Goal: Check status

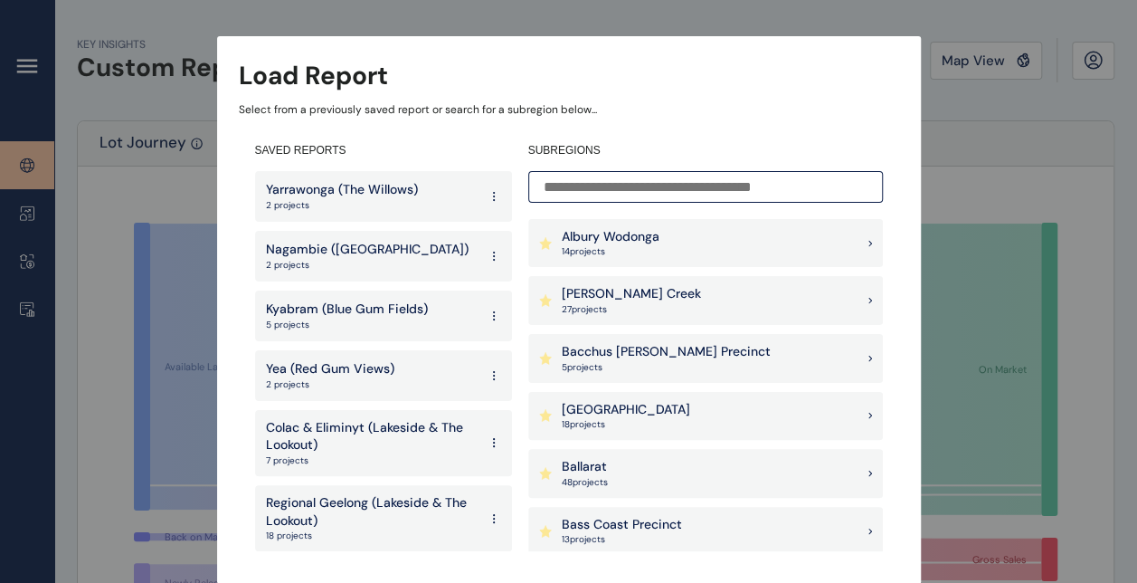
click at [599, 188] on input at bounding box center [705, 187] width 355 height 32
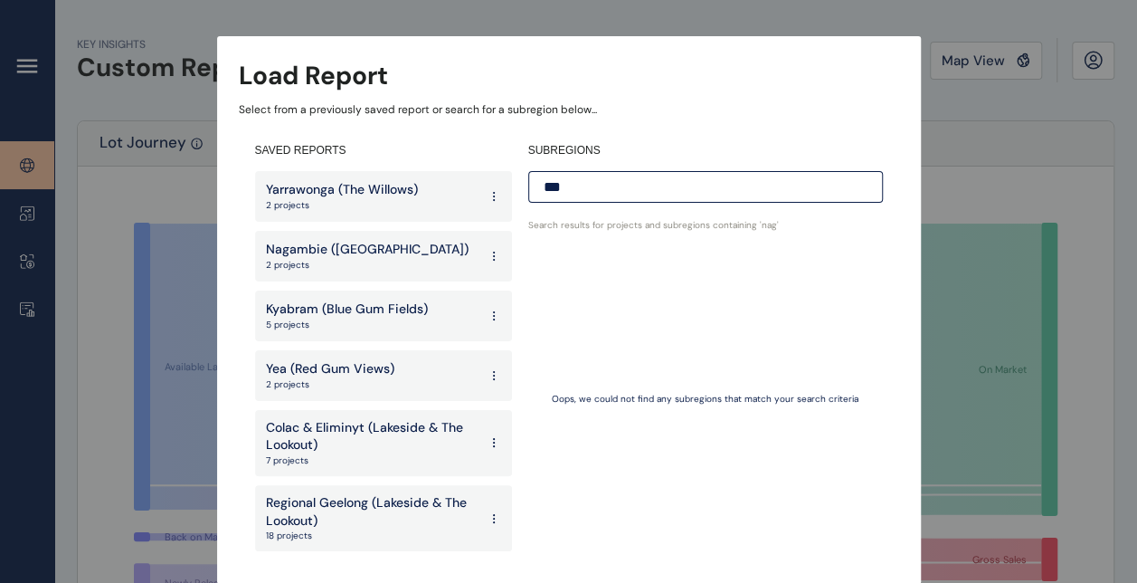
type input "***"
click at [368, 263] on p "2 projects" at bounding box center [367, 265] width 203 height 13
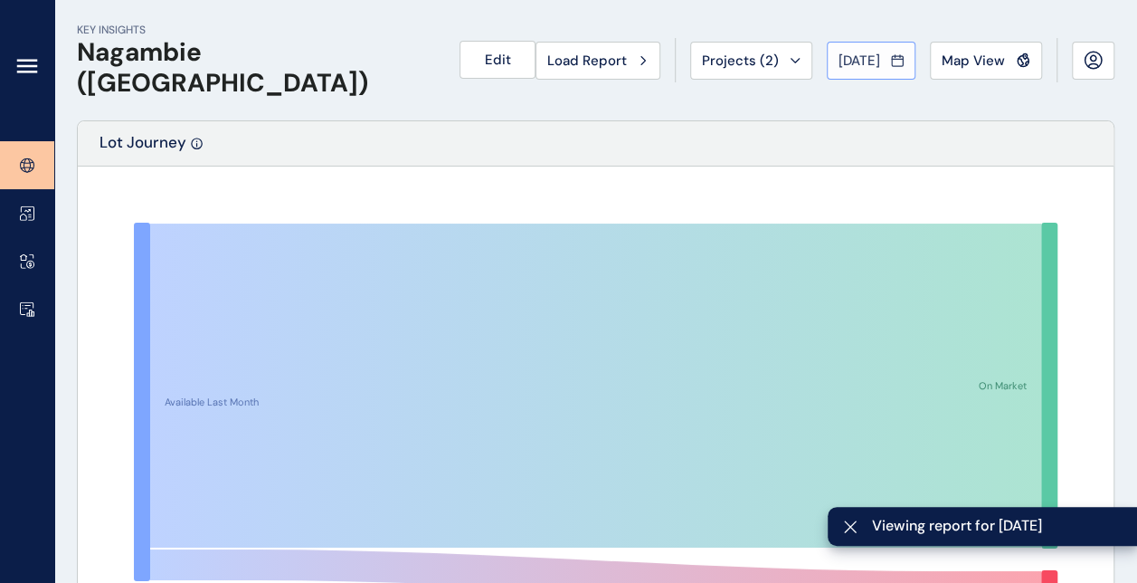
click at [850, 69] on span "[DATE]" at bounding box center [860, 61] width 42 height 18
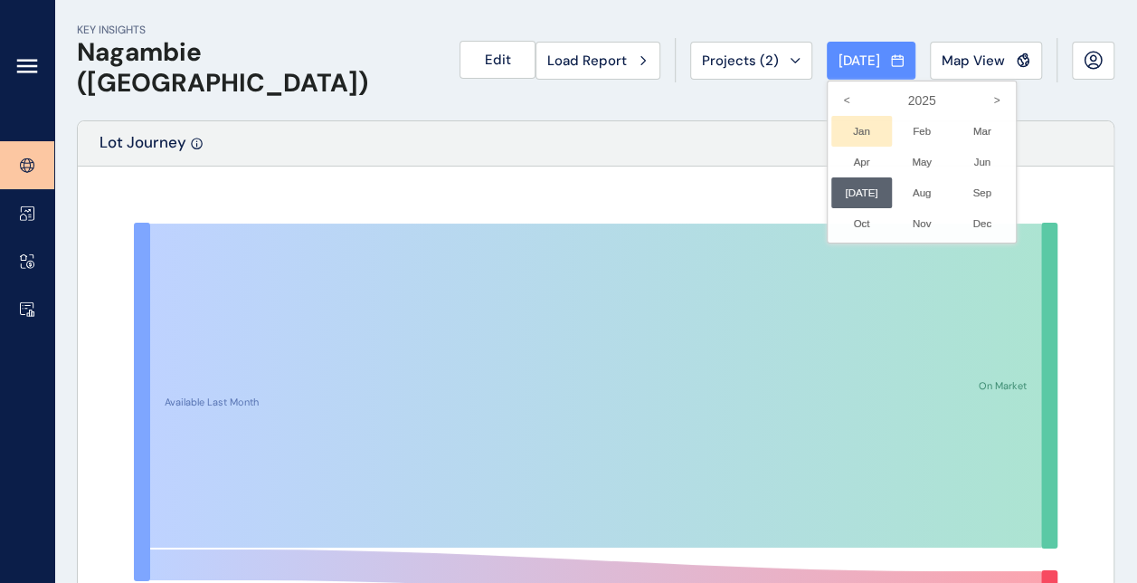
click at [851, 117] on li "Jan No report is available for this period. New months are usually published 5 …" at bounding box center [862, 131] width 61 height 31
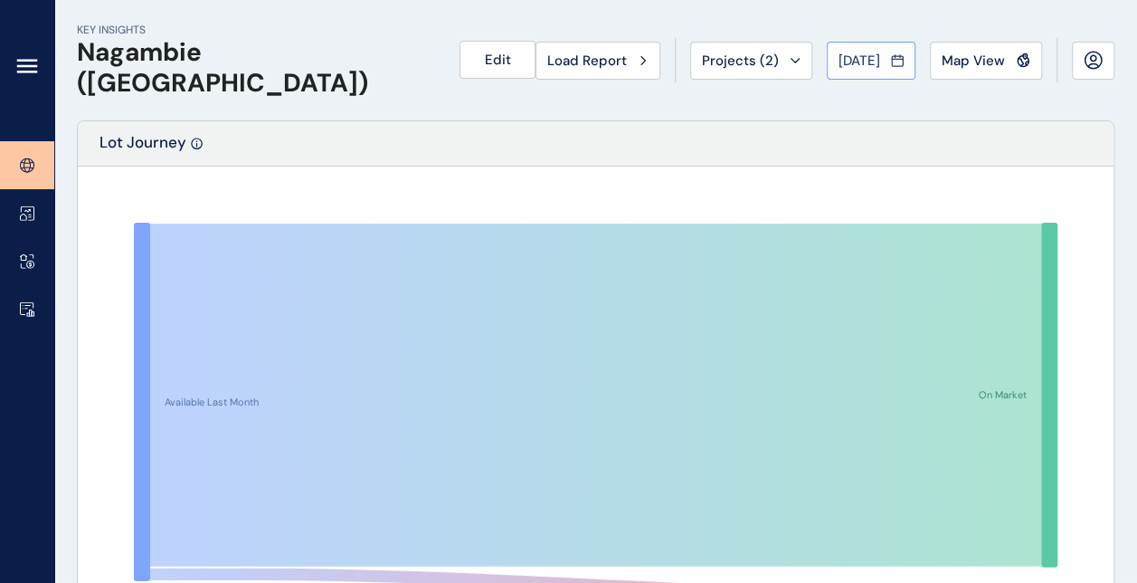
click at [866, 63] on span "[DATE]" at bounding box center [860, 61] width 42 height 18
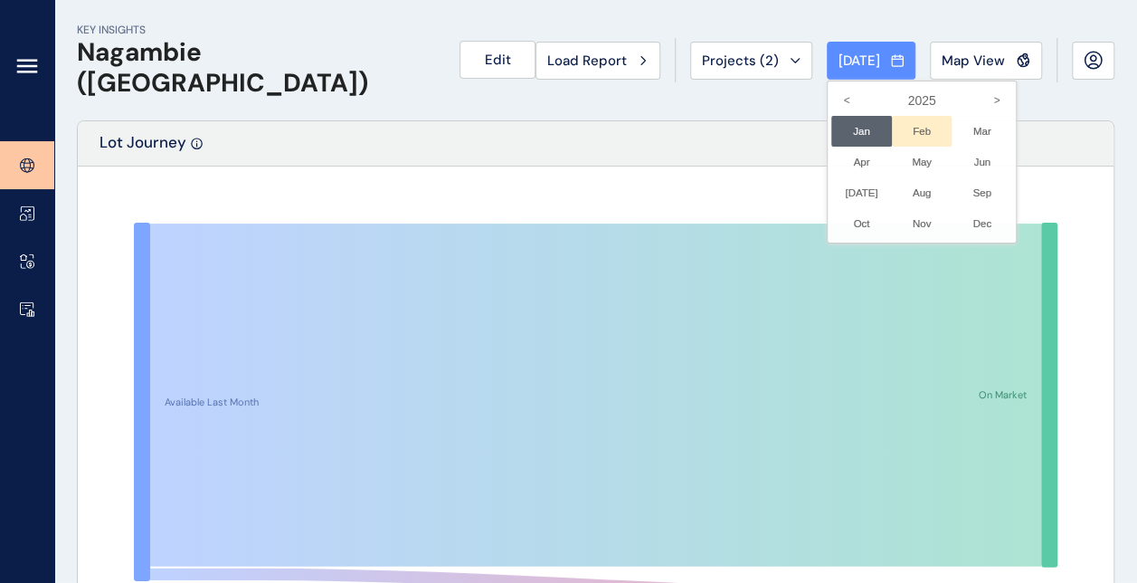
click at [904, 127] on li "Feb No report is available for this period. New months are usually published 5 …" at bounding box center [922, 131] width 61 height 31
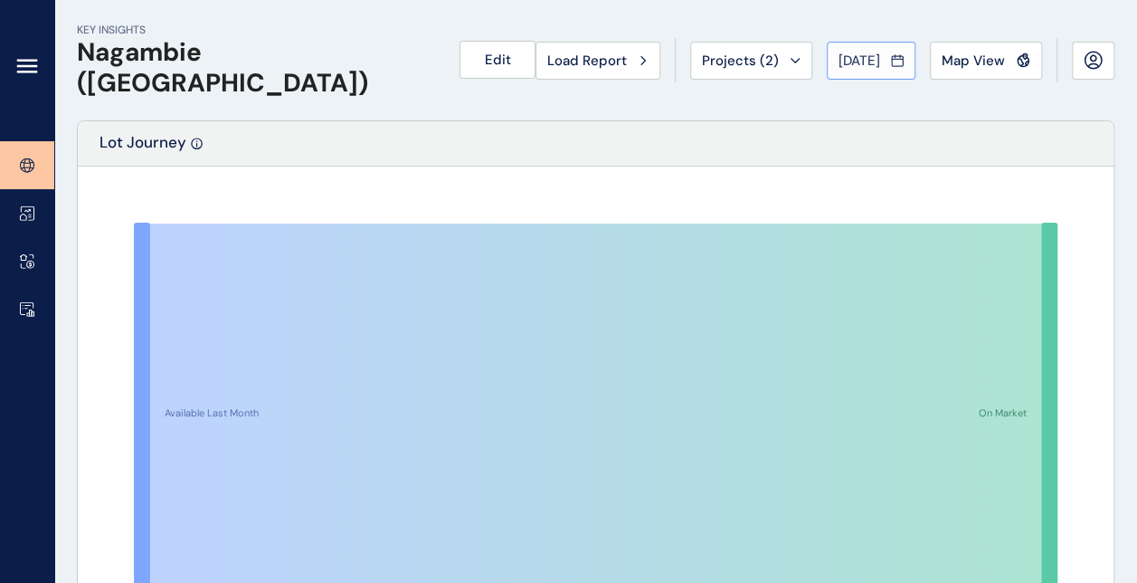
click at [858, 62] on span "[DATE]" at bounding box center [860, 61] width 42 height 18
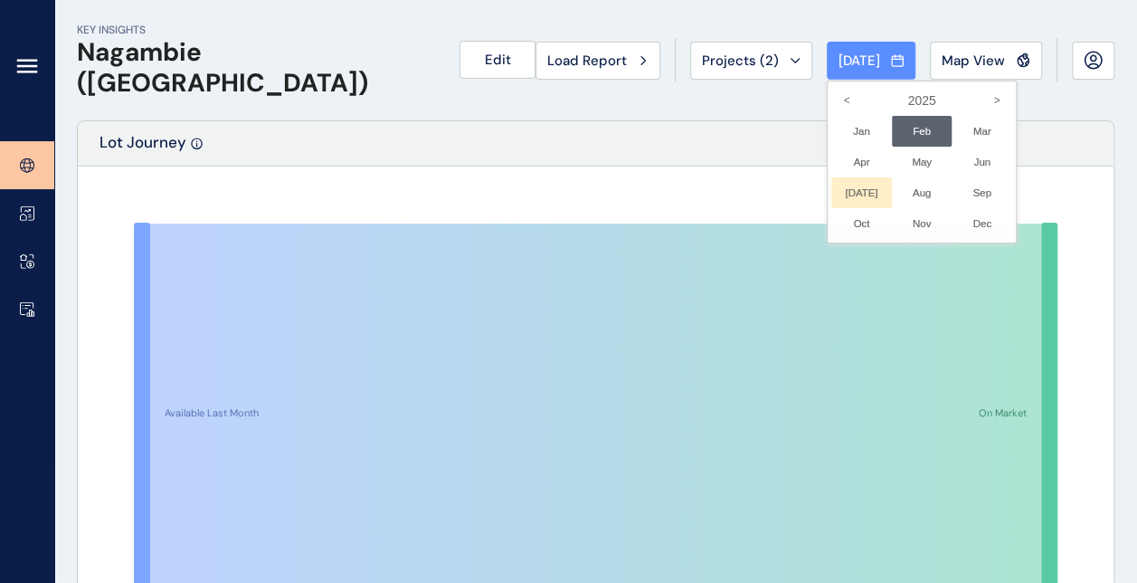
click at [854, 192] on li "[DATE] No report is available for this period. New months are usually published…" at bounding box center [862, 192] width 61 height 31
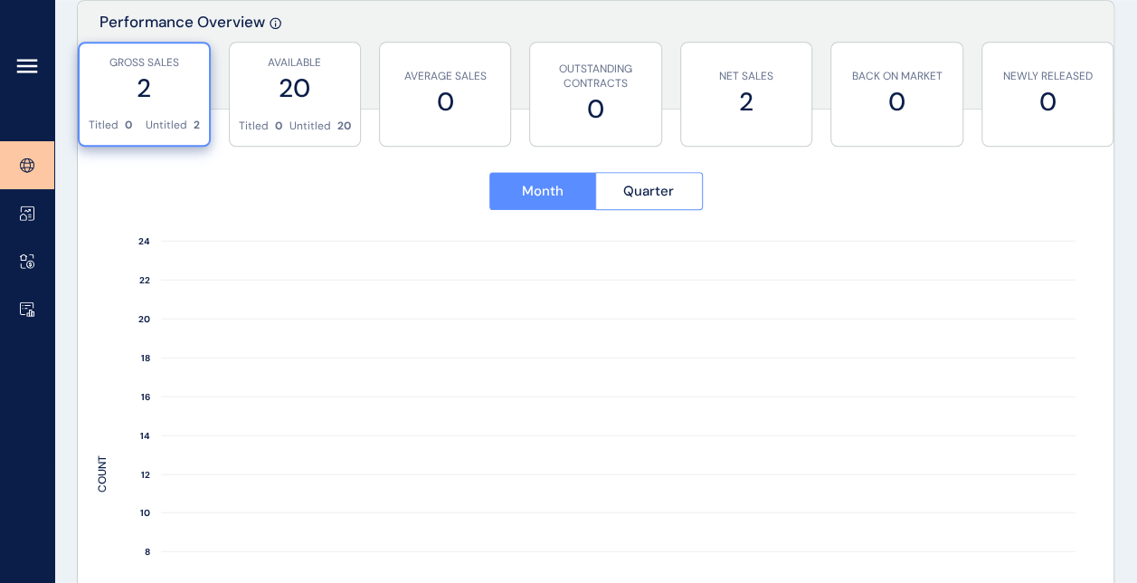
scroll to position [683, 0]
click at [25, 214] on icon at bounding box center [27, 212] width 14 height 15
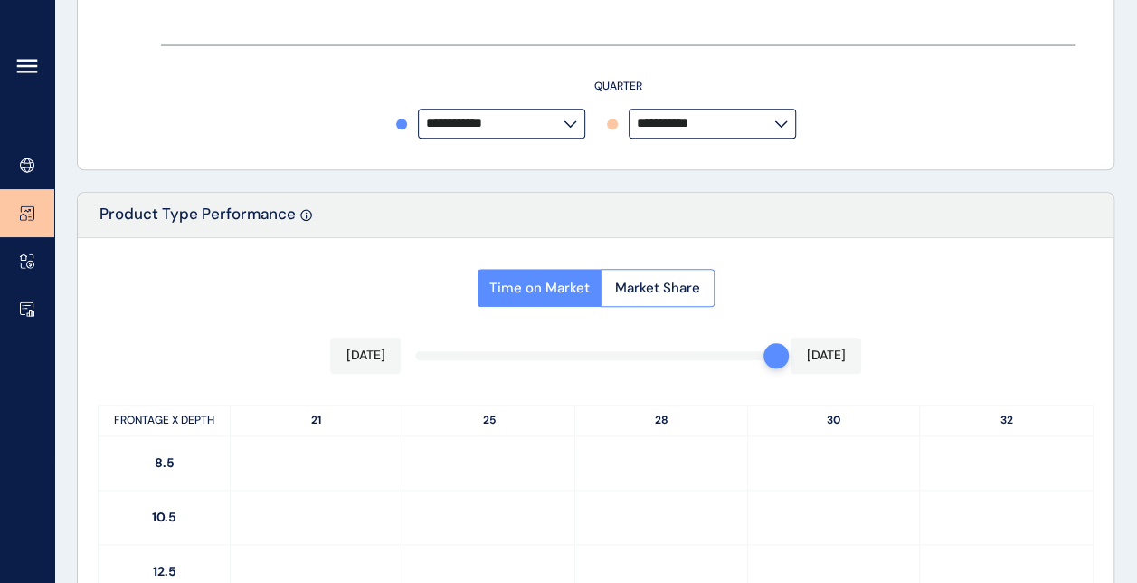
type input "*********"
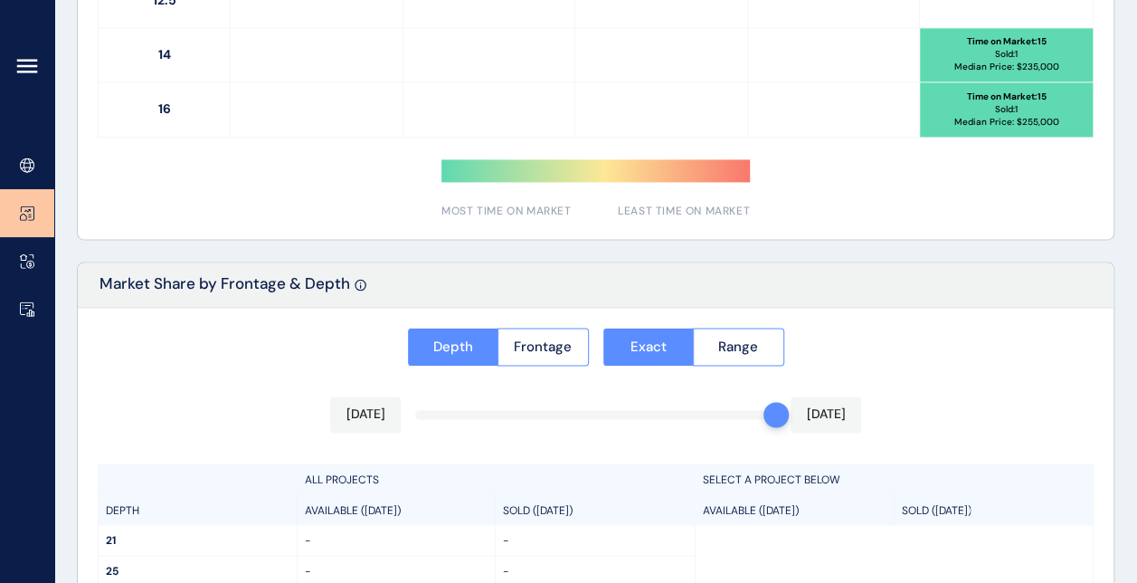
scroll to position [1252, 0]
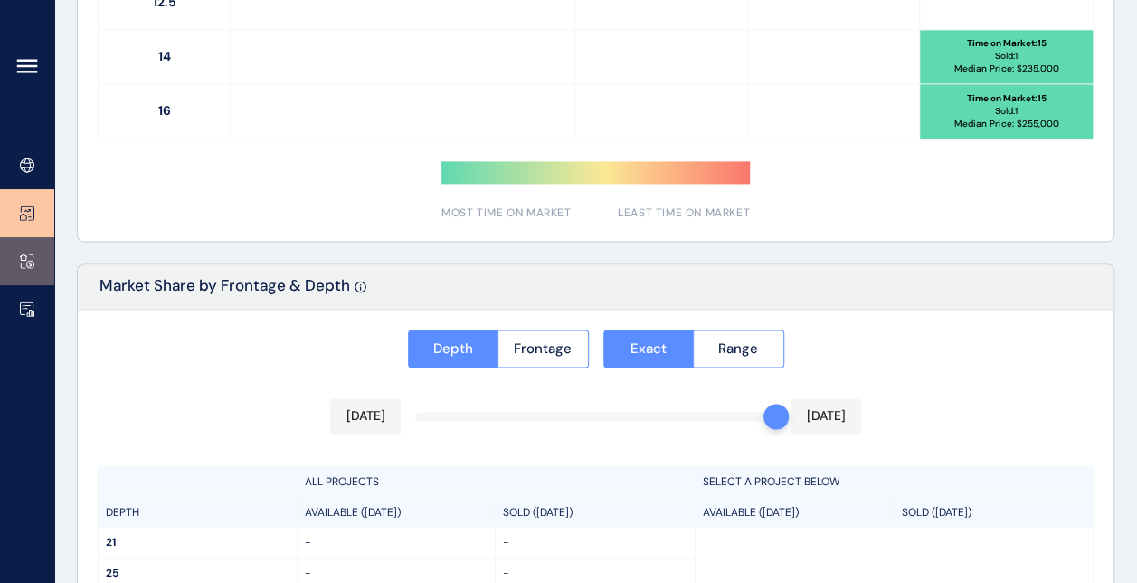
click at [27, 270] on link at bounding box center [27, 261] width 54 height 48
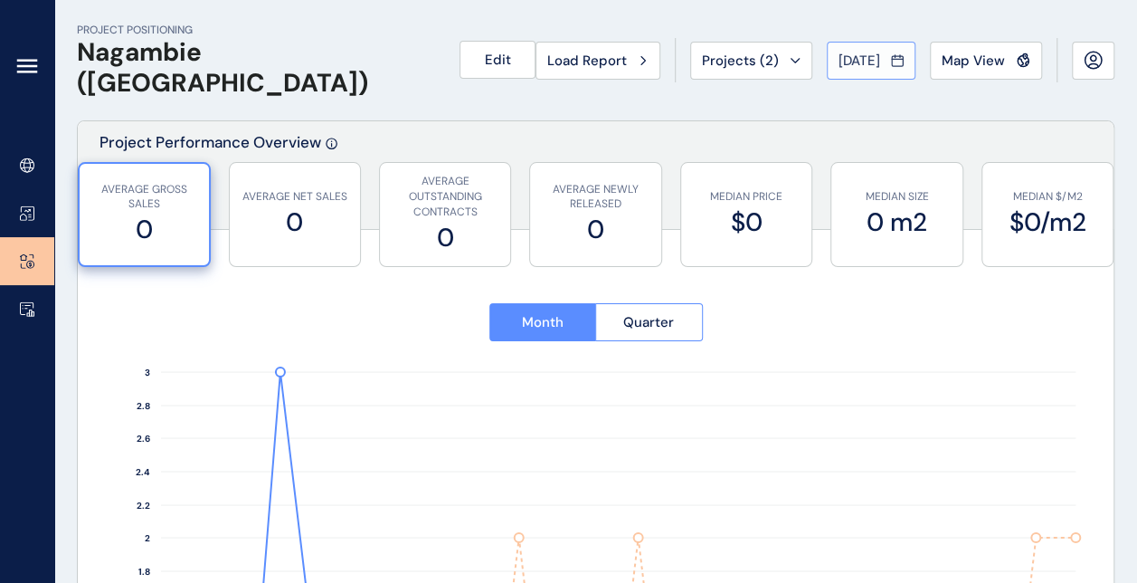
click at [884, 62] on div "[DATE]" at bounding box center [871, 61] width 65 height 18
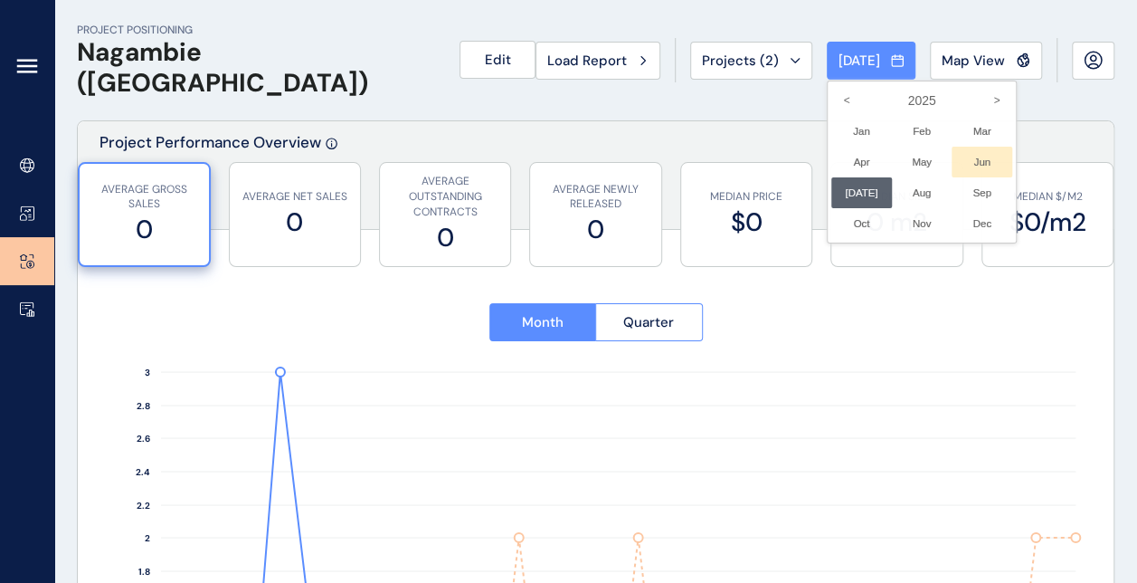
click at [984, 149] on li "Jun No report is available for this period. New months are usually published 5 …" at bounding box center [982, 162] width 61 height 31
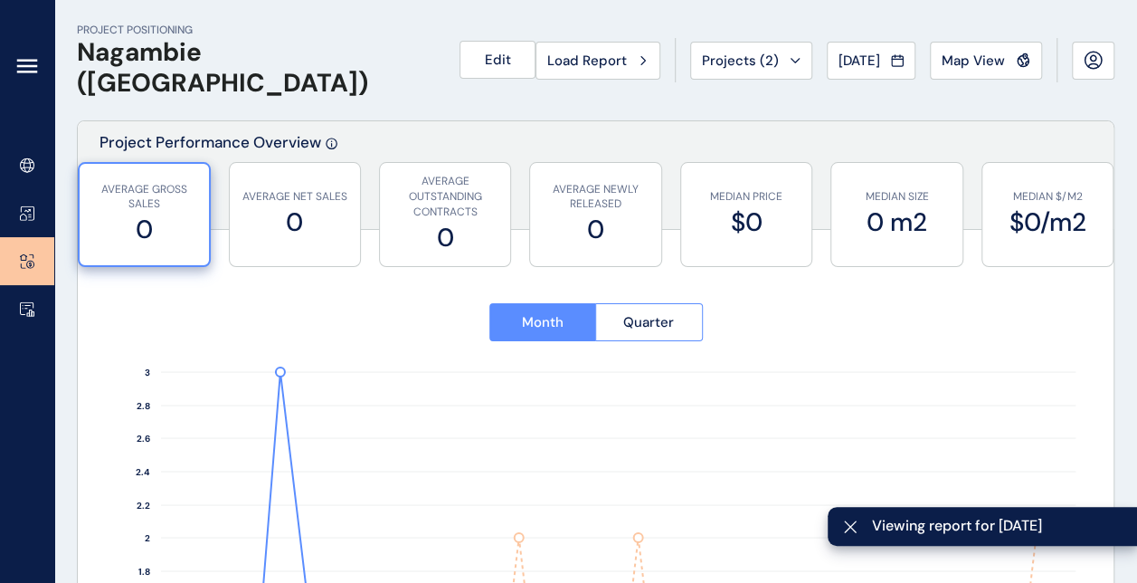
type input "**********"
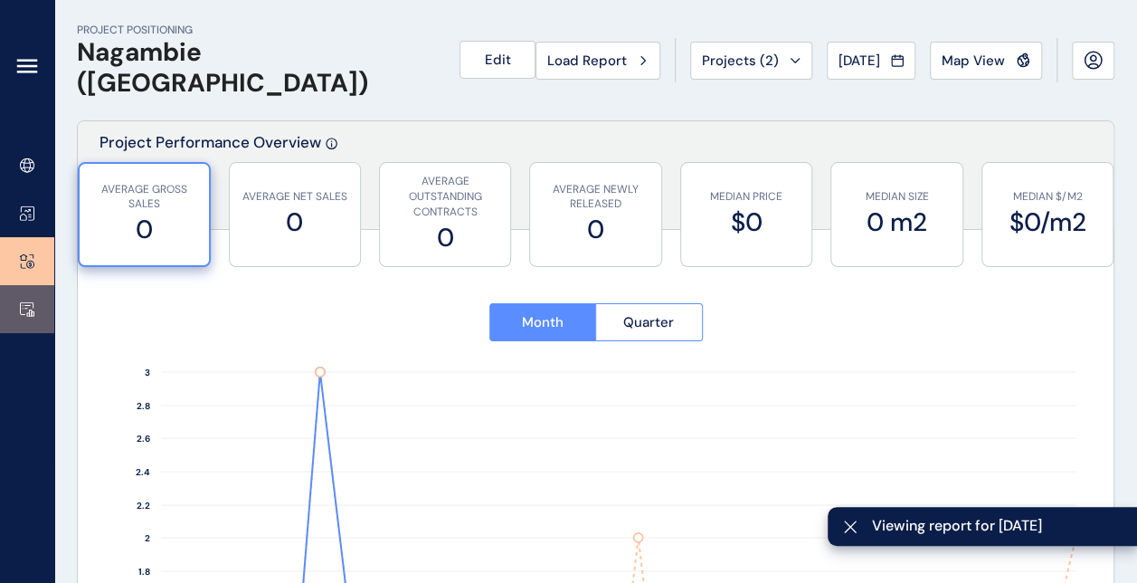
click at [27, 319] on link at bounding box center [27, 309] width 54 height 48
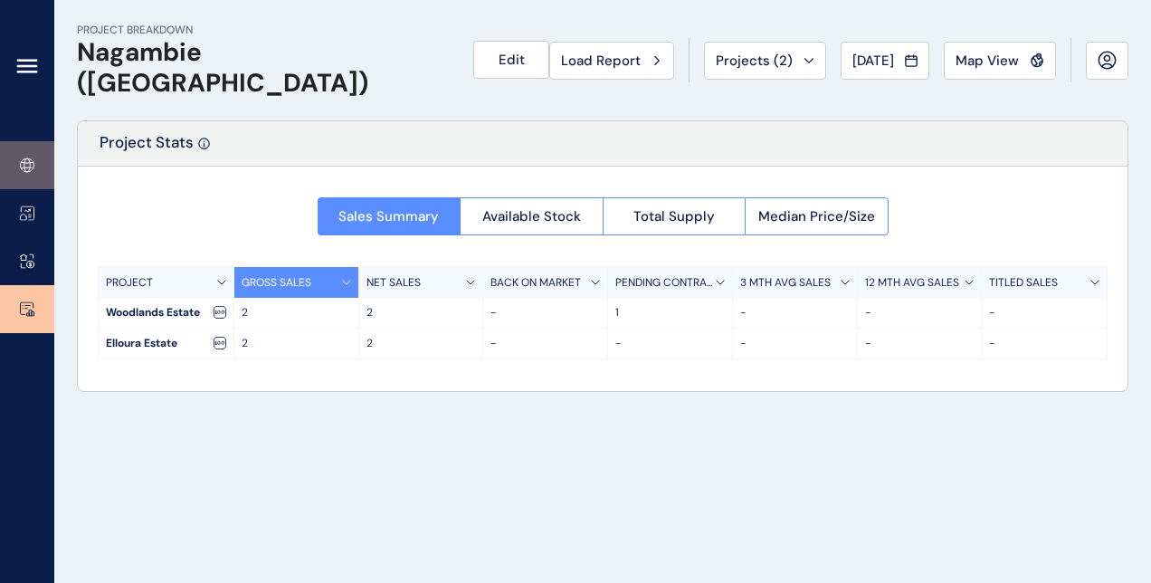
click at [24, 165] on icon at bounding box center [27, 165] width 6 height 14
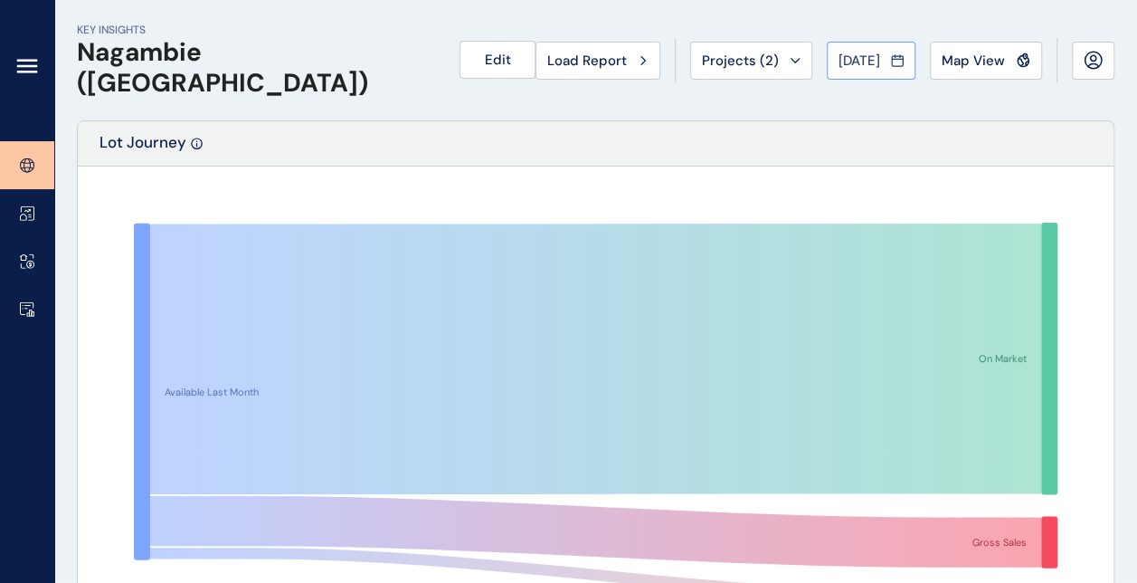
click at [846, 67] on span "[DATE]" at bounding box center [860, 61] width 42 height 18
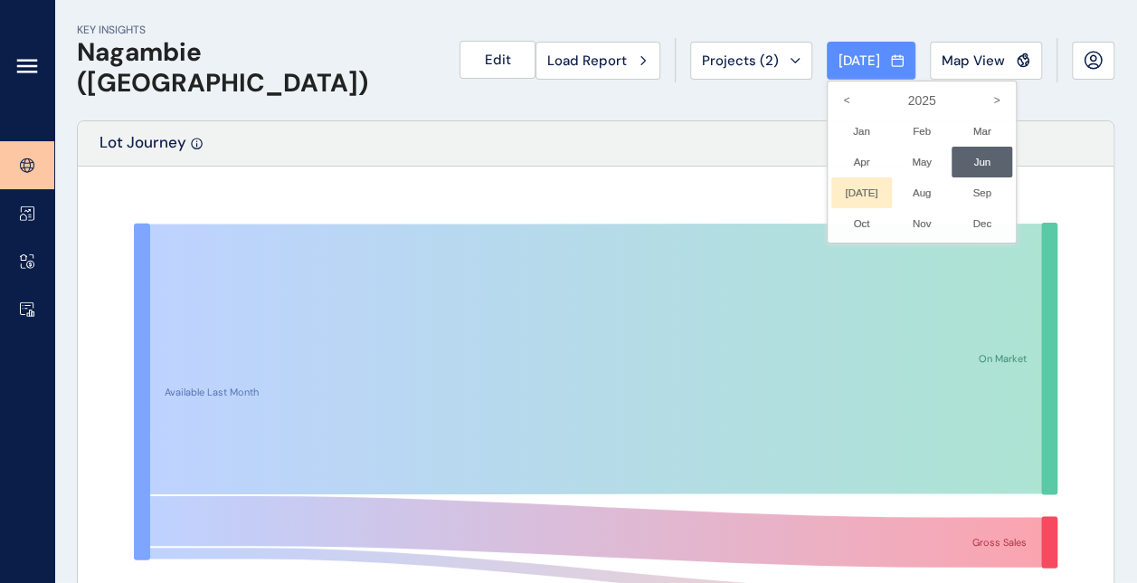
click at [843, 192] on li "[DATE] No report is available for this period. New months are usually published…" at bounding box center [862, 192] width 61 height 31
